Goal: Entertainment & Leisure: Browse casually

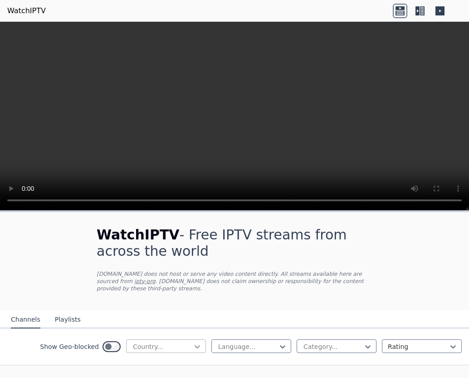
click at [193, 342] on icon at bounding box center [197, 346] width 9 height 9
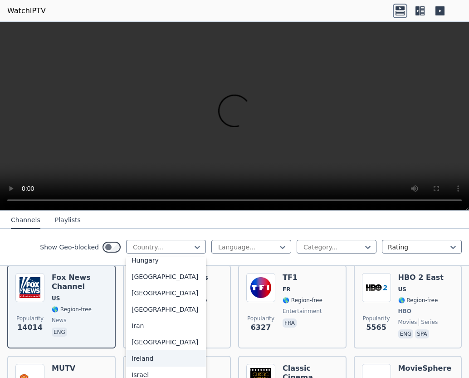
scroll to position [1361, 0]
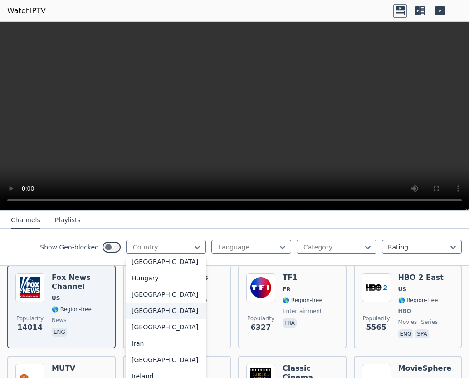
click at [141, 319] on div "[GEOGRAPHIC_DATA]" at bounding box center [166, 310] width 80 height 16
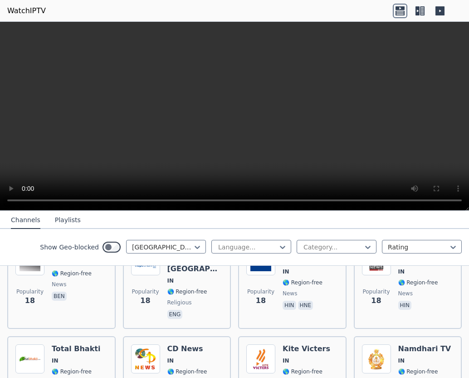
scroll to position [2679, 0]
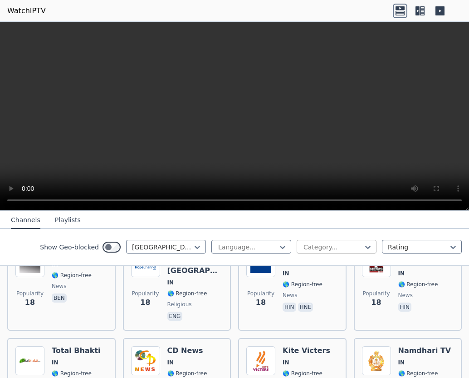
click at [346, 245] on div at bounding box center [333, 246] width 61 height 9
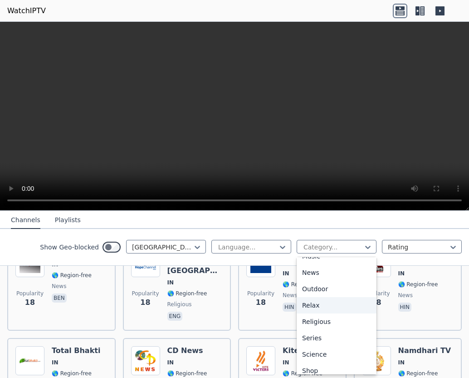
scroll to position [328, 0]
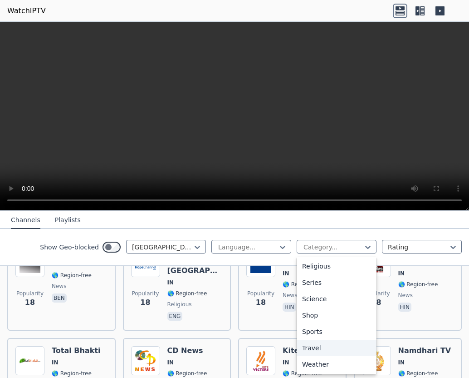
click at [310, 349] on div "Travel" at bounding box center [337, 347] width 80 height 16
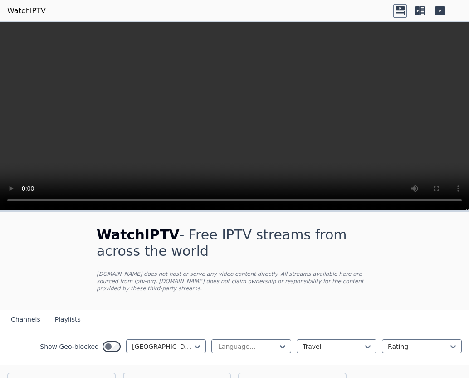
scroll to position [107, 0]
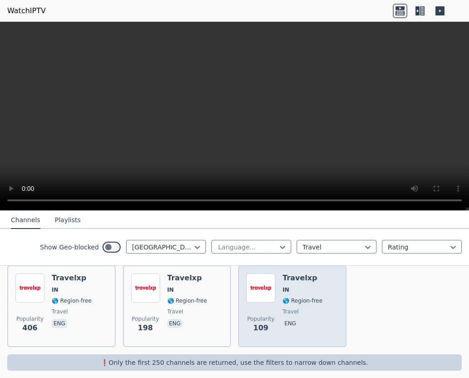
click at [273, 295] on div "Popularity 109 Travelxp IN 🌎 Region-free travel eng" at bounding box center [292, 305] width 92 height 65
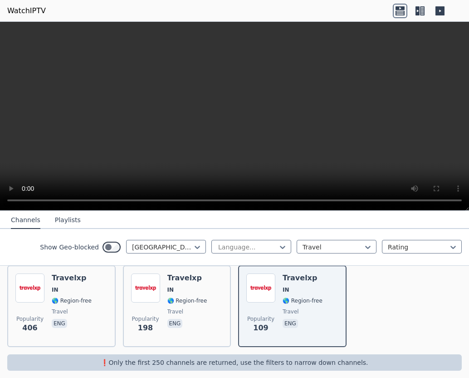
drag, startPoint x: 283, startPoint y: 290, endPoint x: 456, endPoint y: 297, distance: 172.6
click at [456, 297] on div "Popularity 406 Travelxp IN 🌎 Region-free travel eng Popularity 198 Travelxp IN …" at bounding box center [234, 306] width 469 height 96
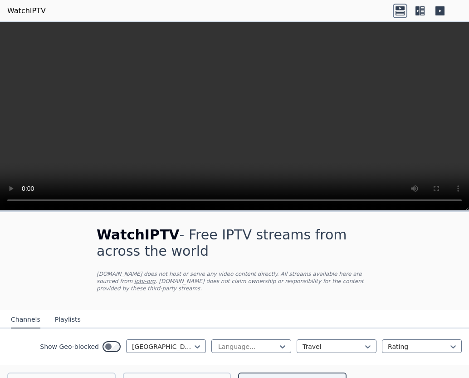
click at [418, 11] on icon at bounding box center [420, 11] width 15 height 15
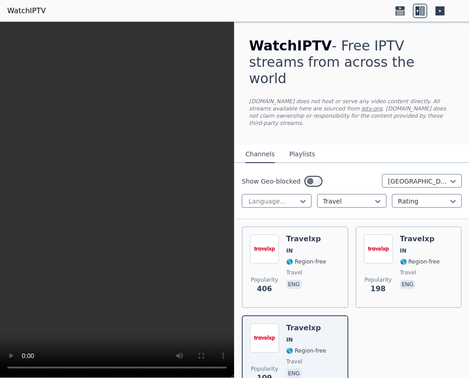
click at [437, 9] on icon at bounding box center [440, 10] width 9 height 9
